Goal: Find specific page/section: Find specific page/section

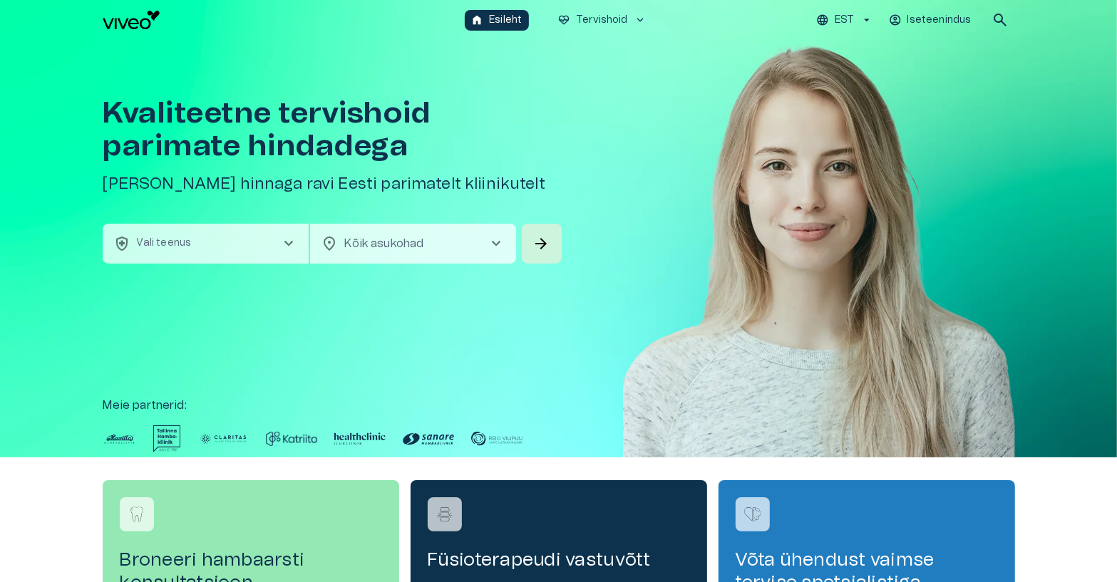
click at [262, 258] on button "health_and_safety Vali teenus chevron_right" at bounding box center [206, 244] width 206 height 40
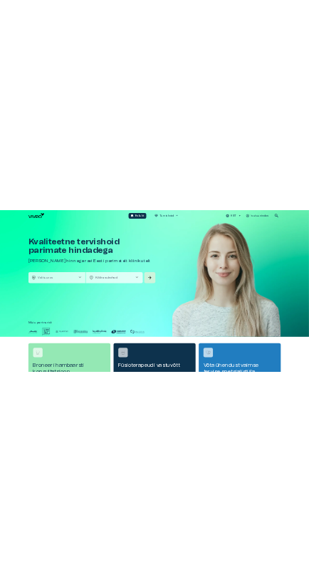
scroll to position [39, 0]
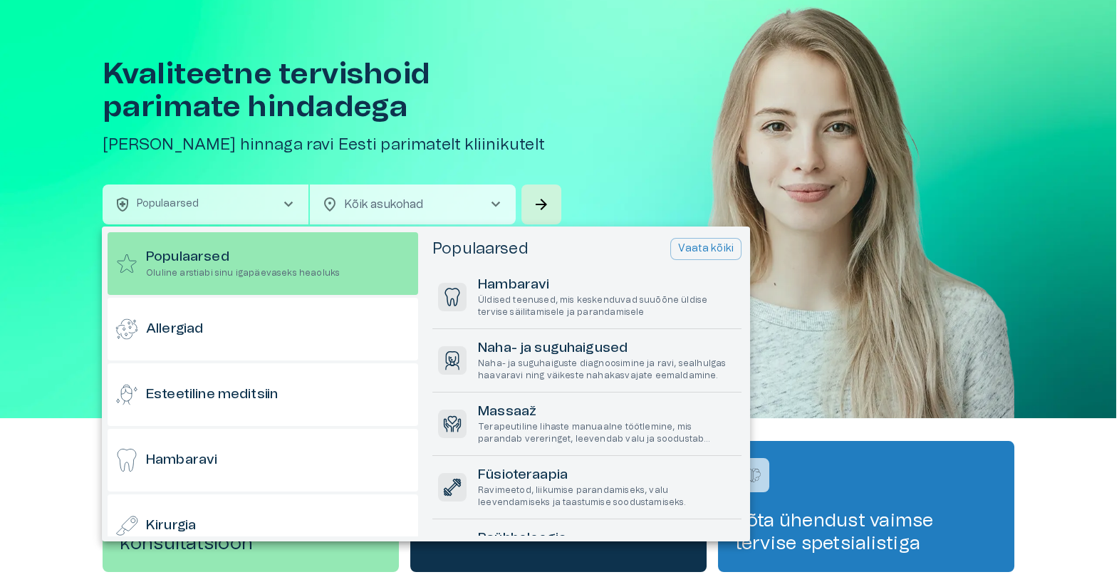
click at [450, 159] on div at bounding box center [559, 291] width 1119 height 582
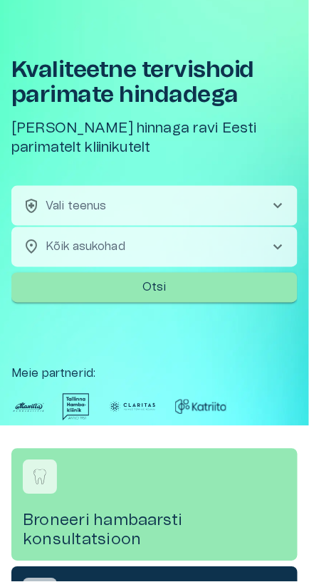
click at [185, 209] on button "health_and_safety Vali teenus chevron_right" at bounding box center [154, 206] width 286 height 40
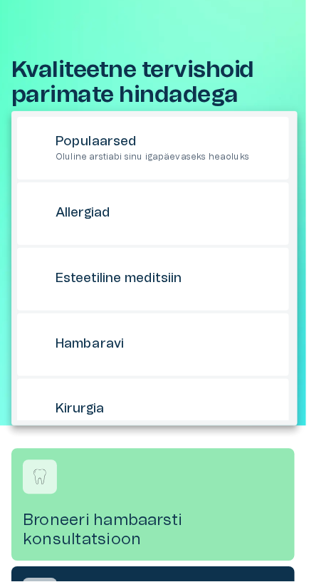
scroll to position [153, 0]
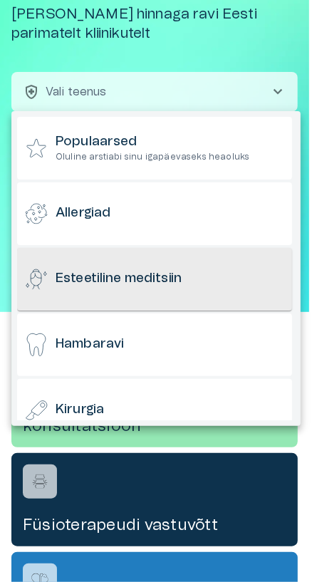
click at [124, 249] on div "Esteetiline meditsiin" at bounding box center [154, 279] width 275 height 63
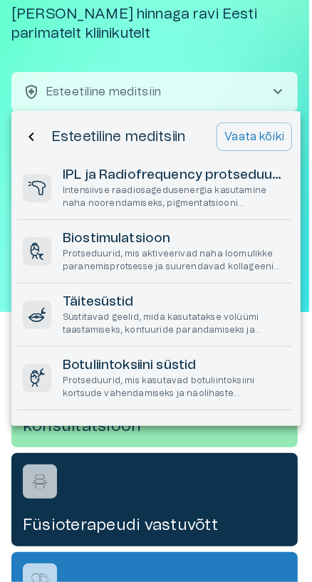
click at [205, 53] on div at bounding box center [156, 291] width 312 height 582
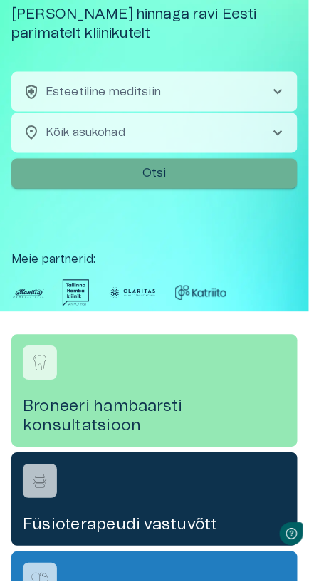
click at [170, 169] on button "Otsi" at bounding box center [154, 174] width 286 height 30
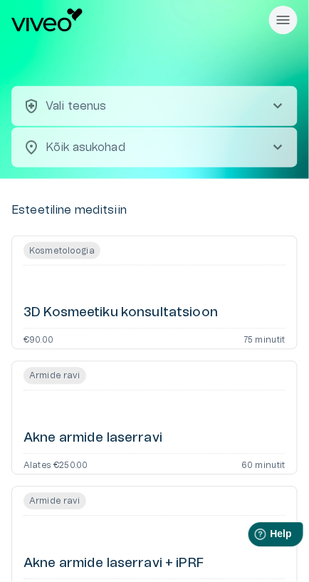
click at [190, 104] on button "health_and_safety Vali teenus chevron_right" at bounding box center [154, 106] width 286 height 40
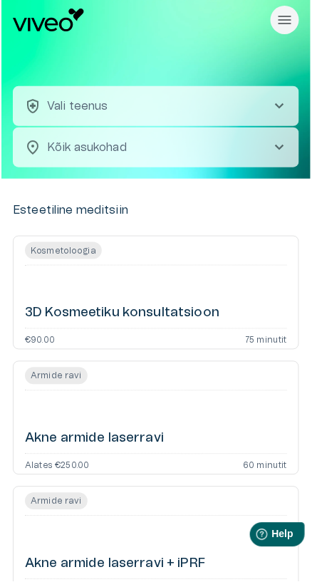
scroll to position [39, 0]
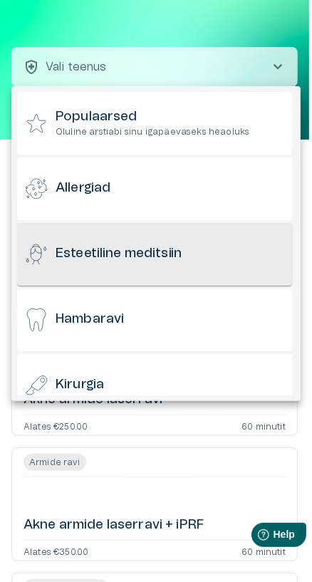
click at [155, 232] on div "Esteetiline meditsiin" at bounding box center [154, 254] width 275 height 63
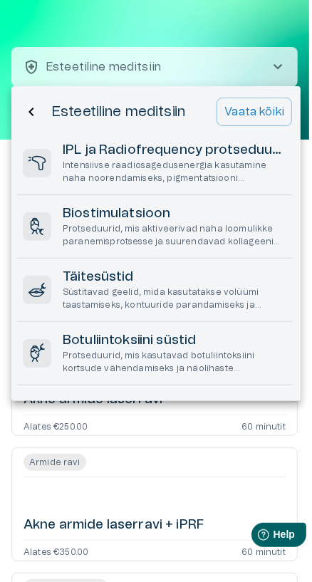
click at [185, 28] on div at bounding box center [156, 291] width 312 height 582
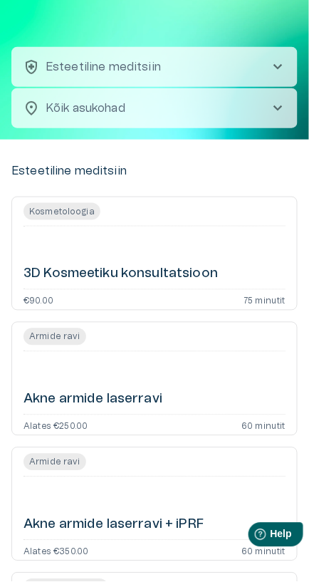
click at [223, 63] on button "health_and_safety Esteetiline meditsiin chevron_right" at bounding box center [154, 67] width 286 height 40
